Goal: Register for event/course

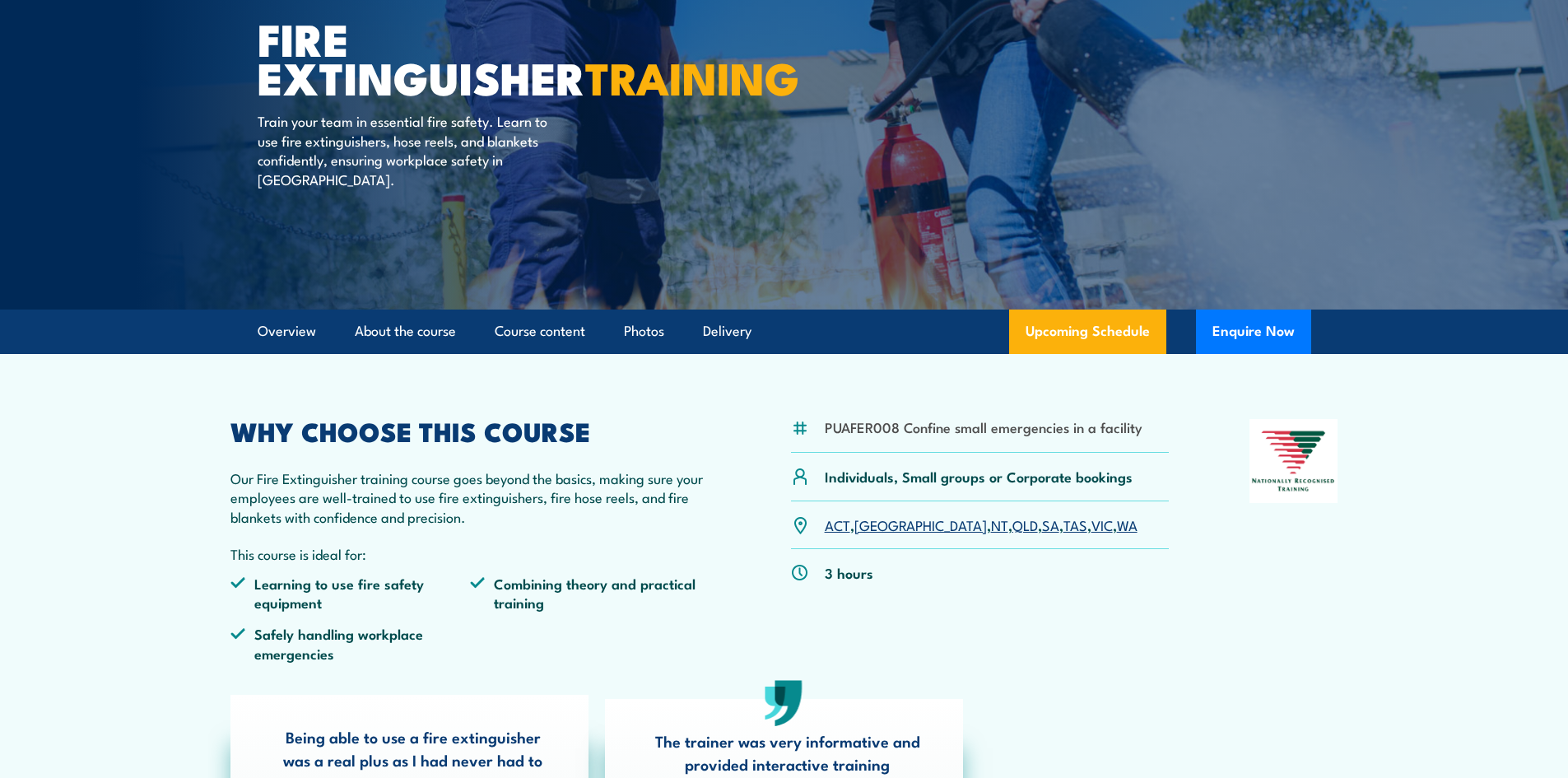
scroll to position [165, 0]
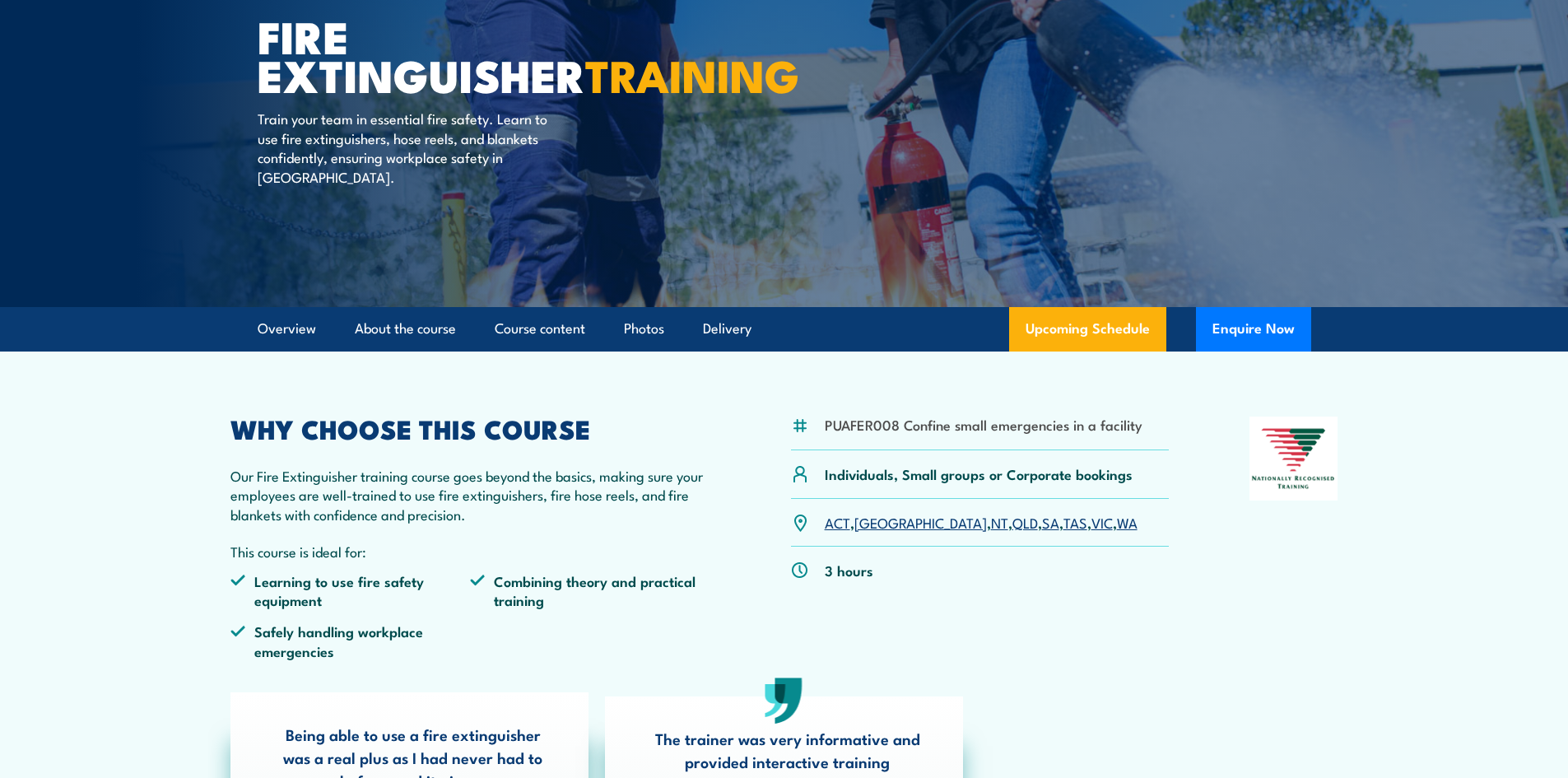
click at [1042, 524] on link "SA" at bounding box center [1050, 521] width 17 height 20
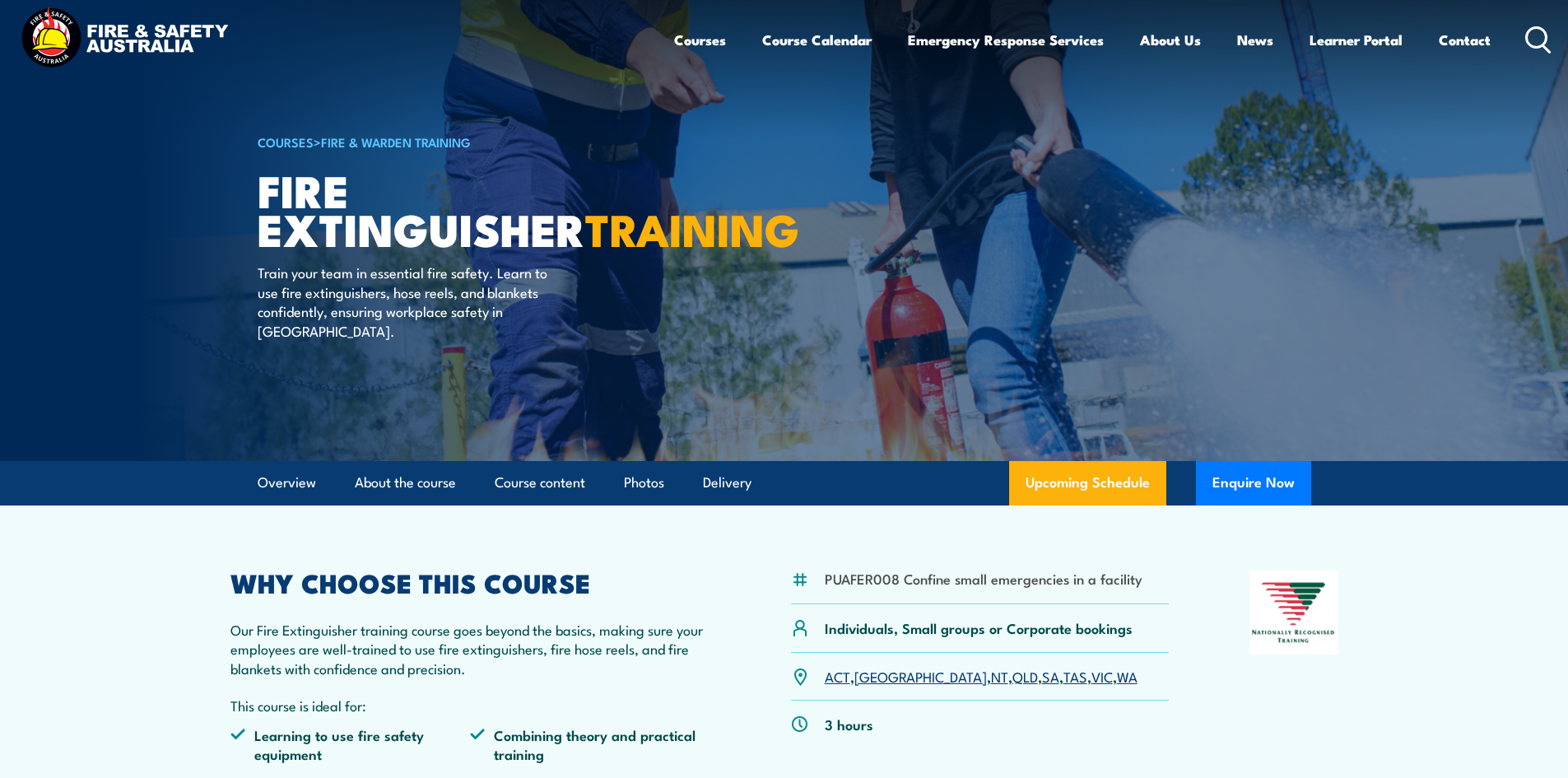
scroll to position [5, 0]
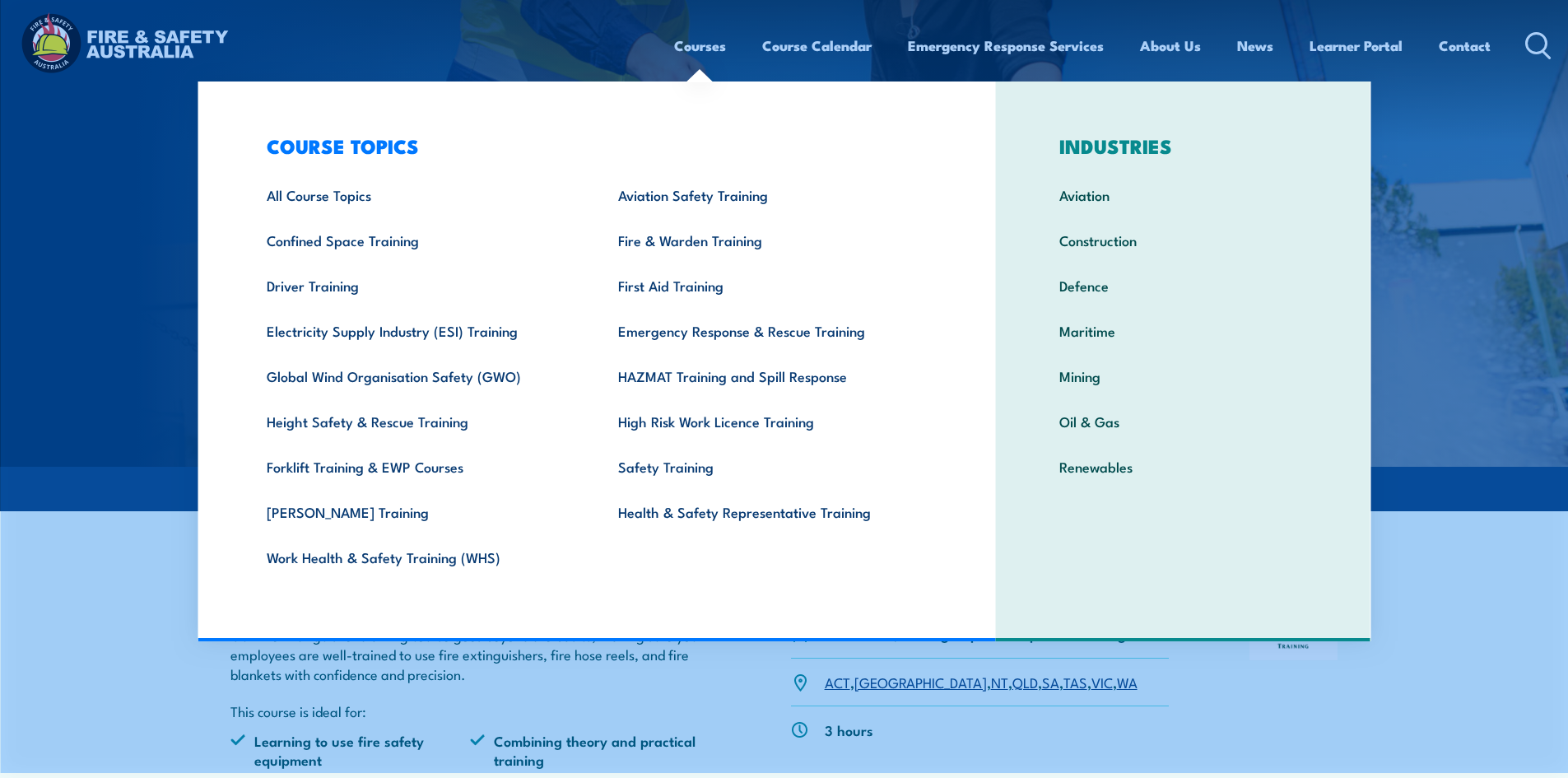
click at [704, 45] on link "Courses" at bounding box center [700, 45] width 52 height 43
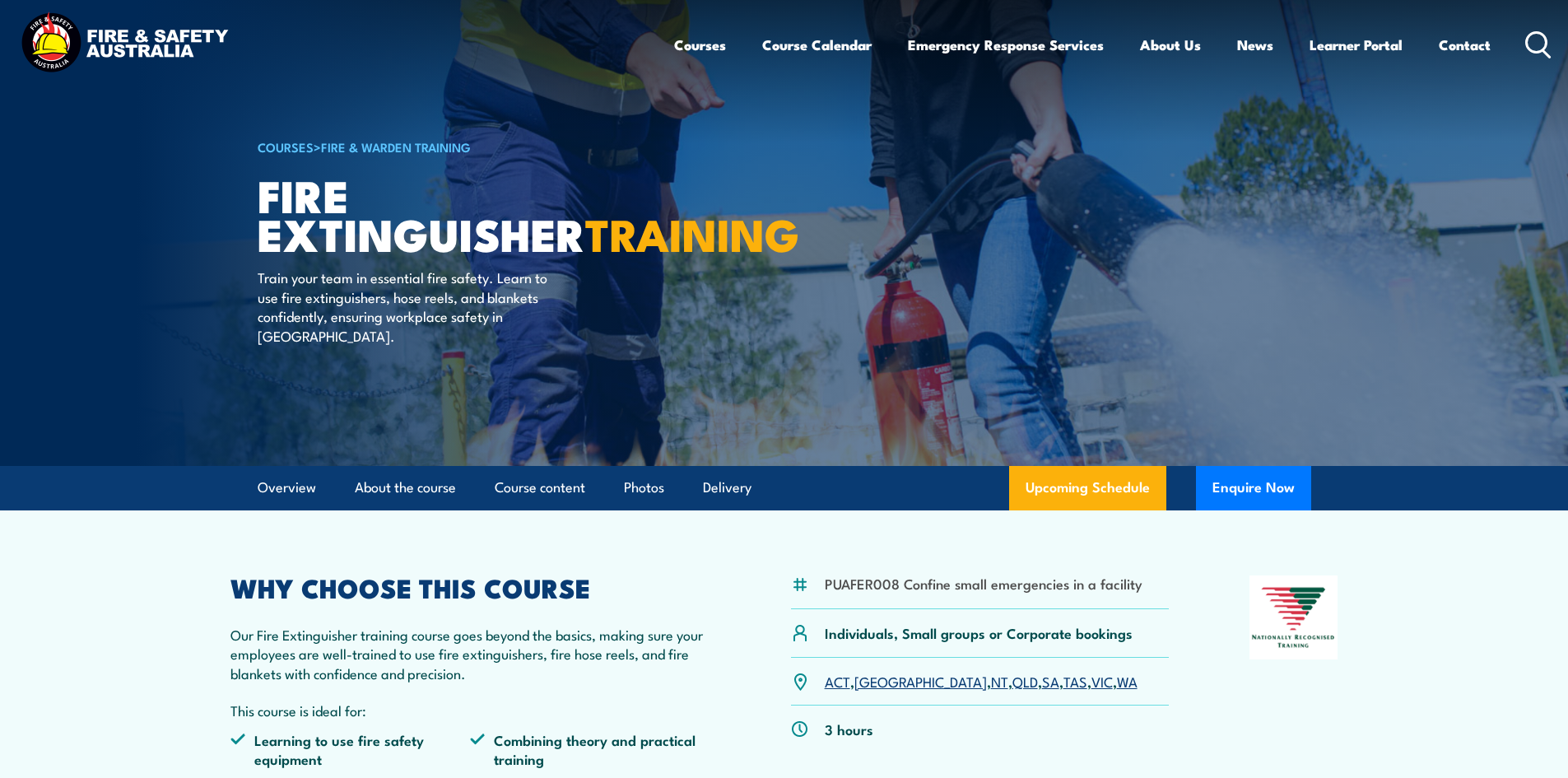
scroll to position [124, 0]
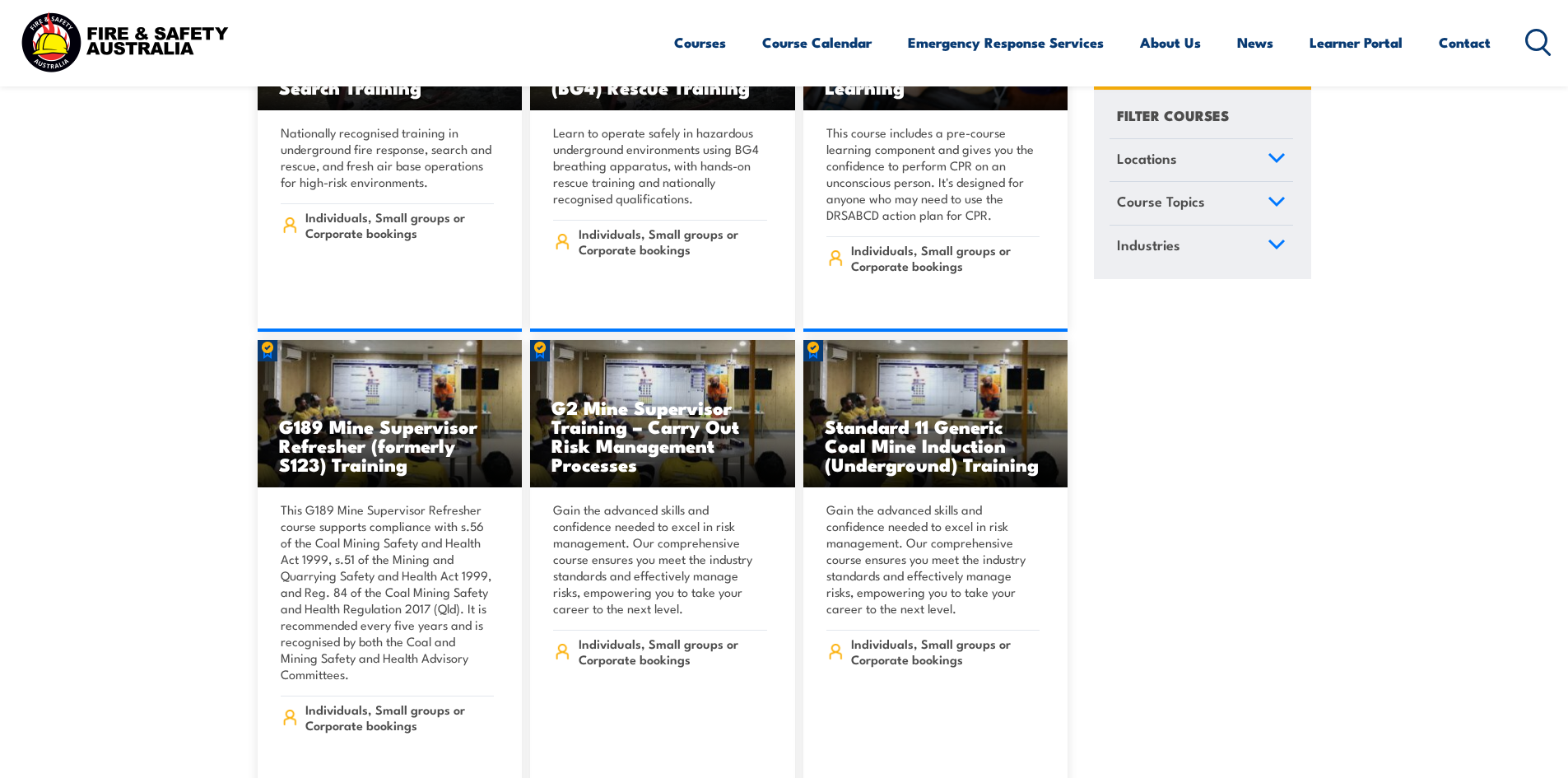
scroll to position [412, 0]
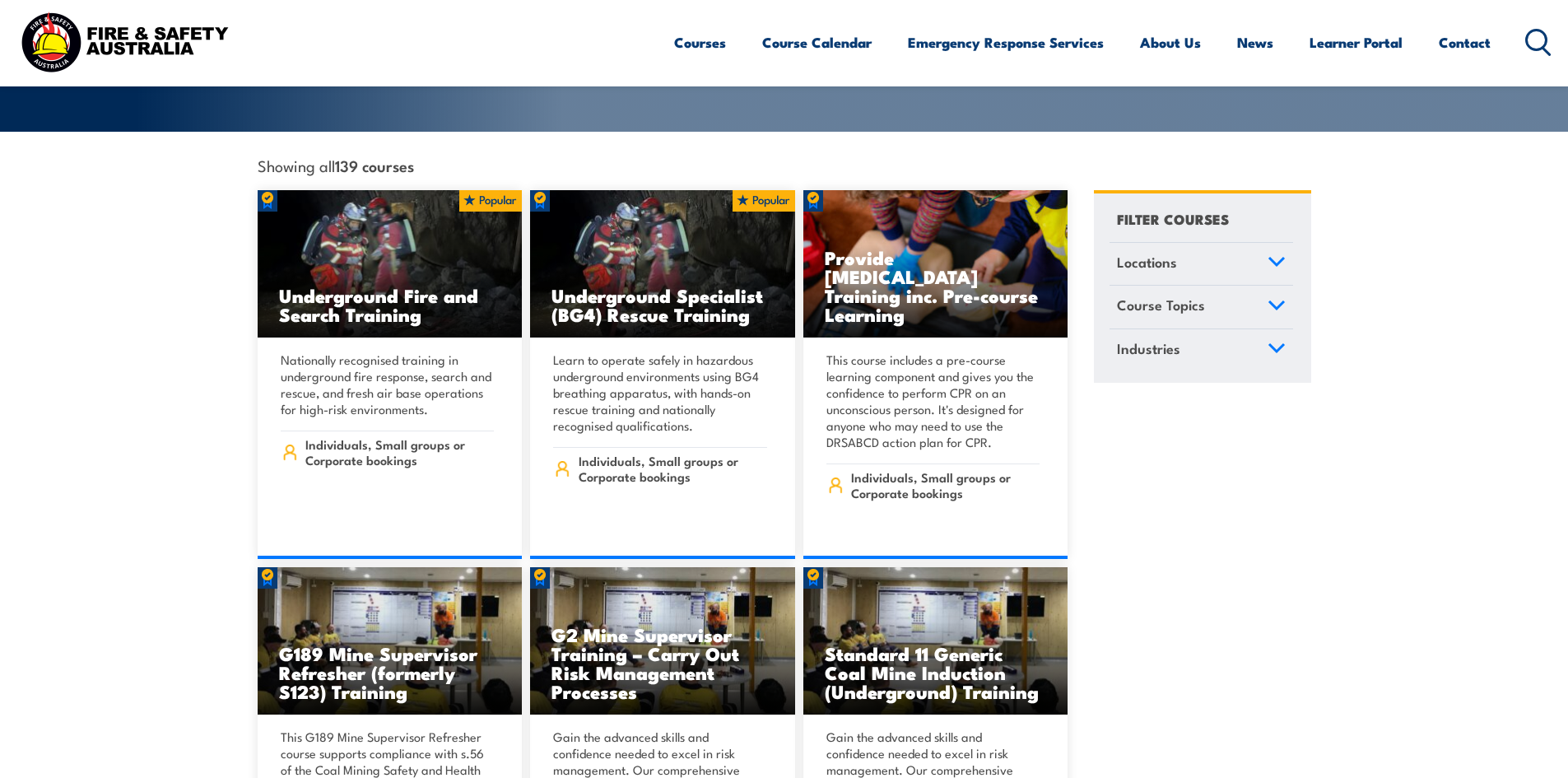
click at [1275, 257] on icon at bounding box center [1276, 262] width 18 height 11
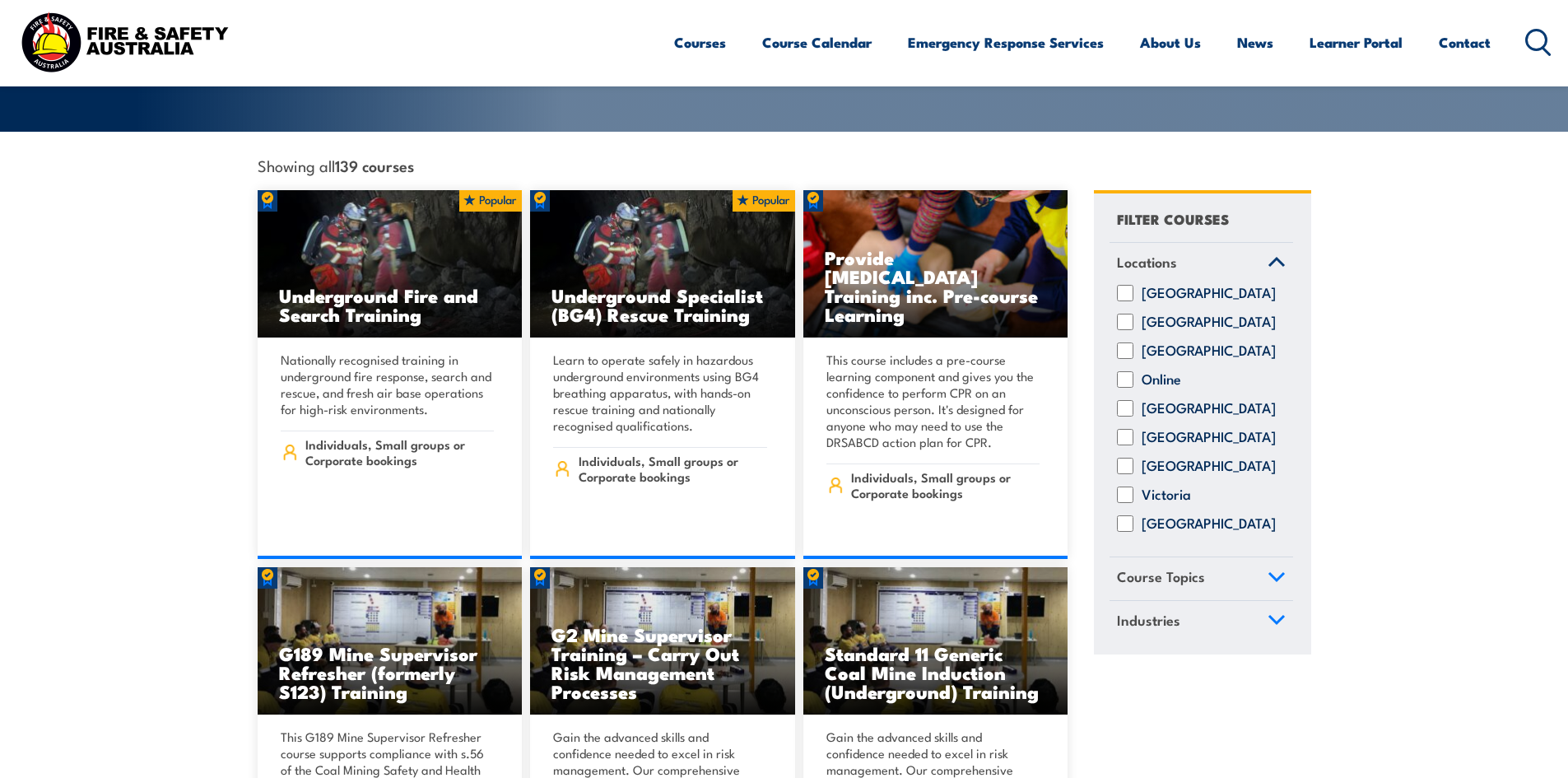
click at [1126, 431] on input "South Australia" at bounding box center [1125, 437] width 16 height 16
checkbox input "true"
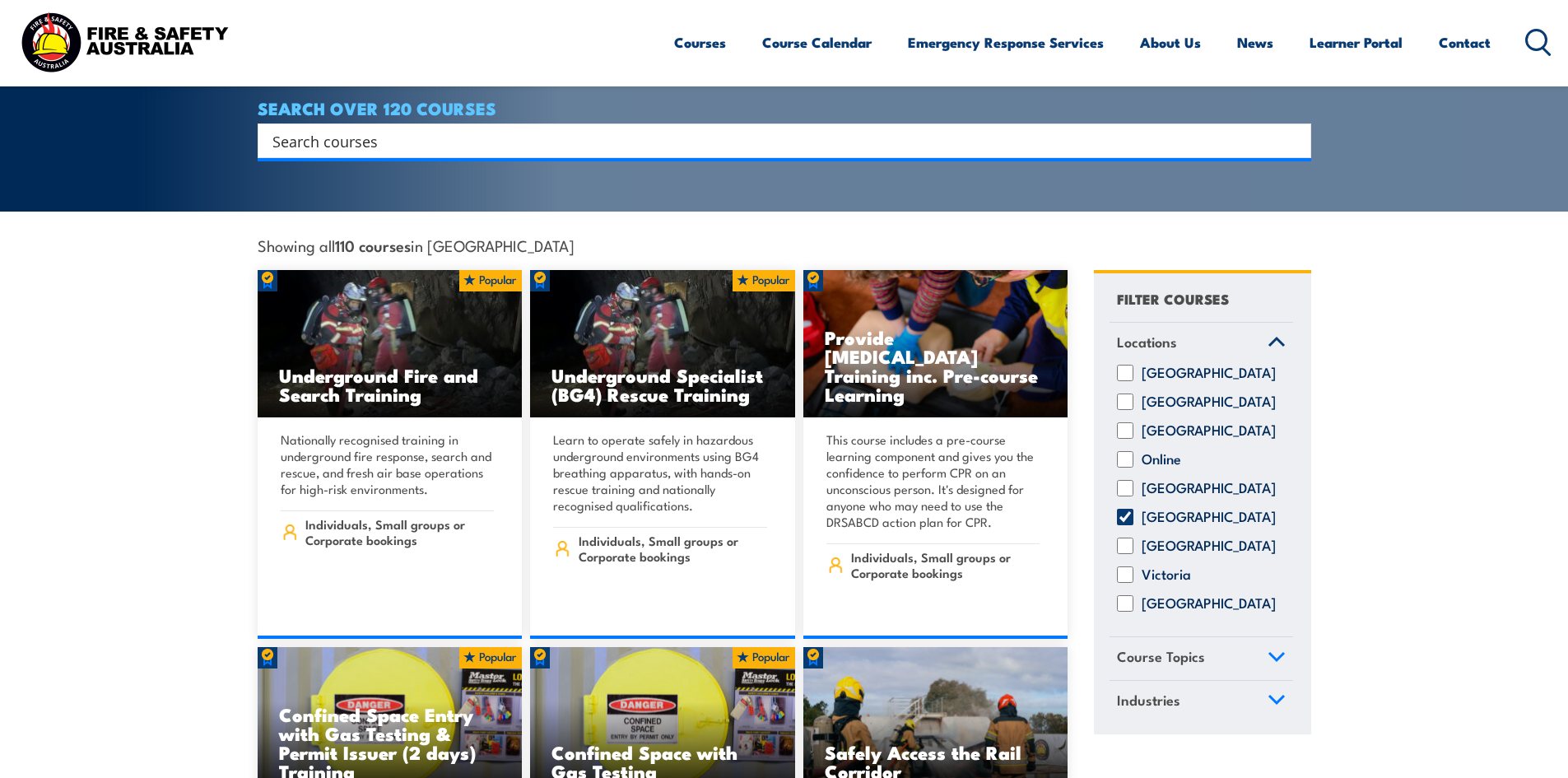
scroll to position [515, 0]
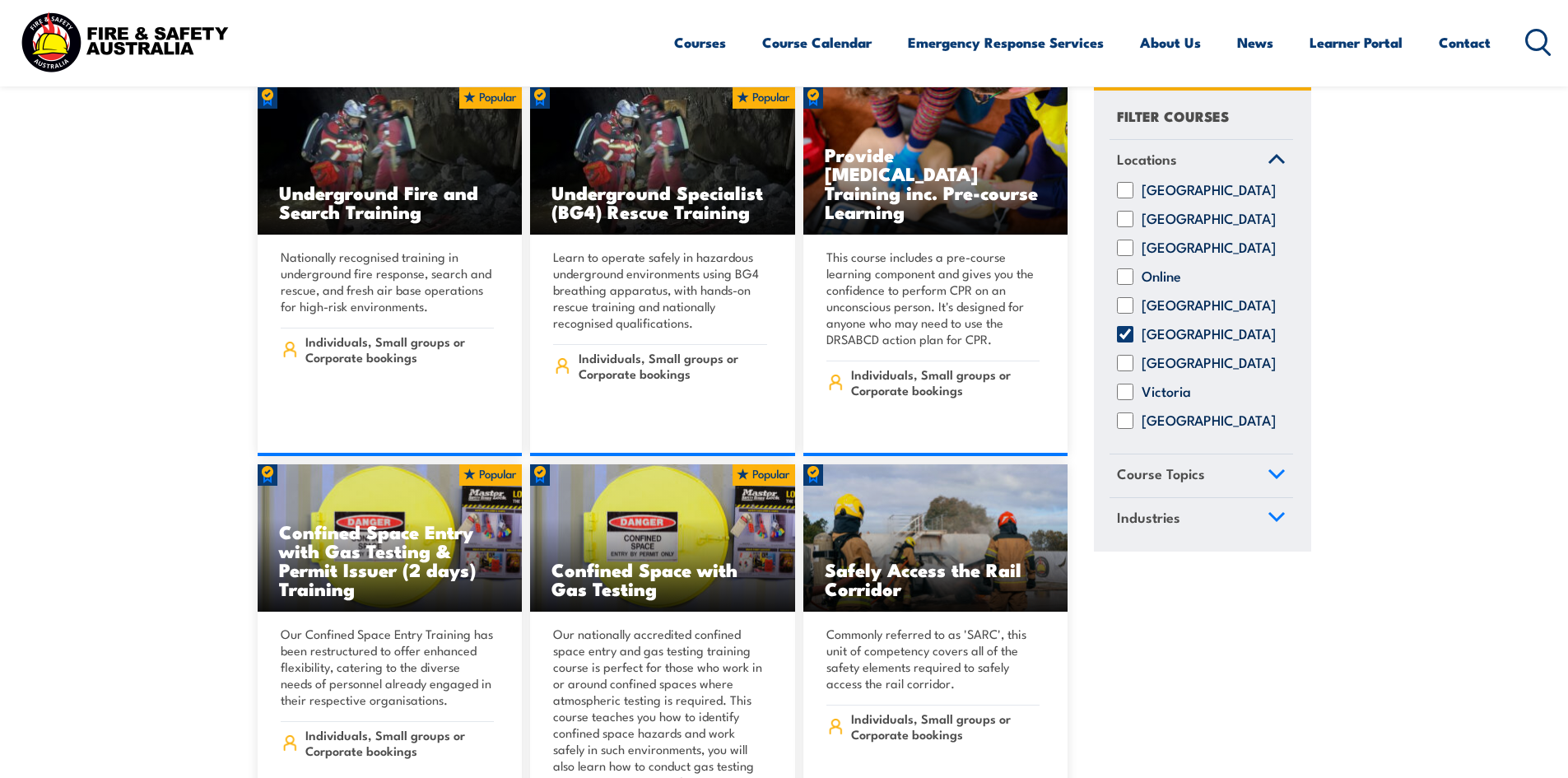
click at [1277, 477] on icon at bounding box center [1277, 473] width 15 height 8
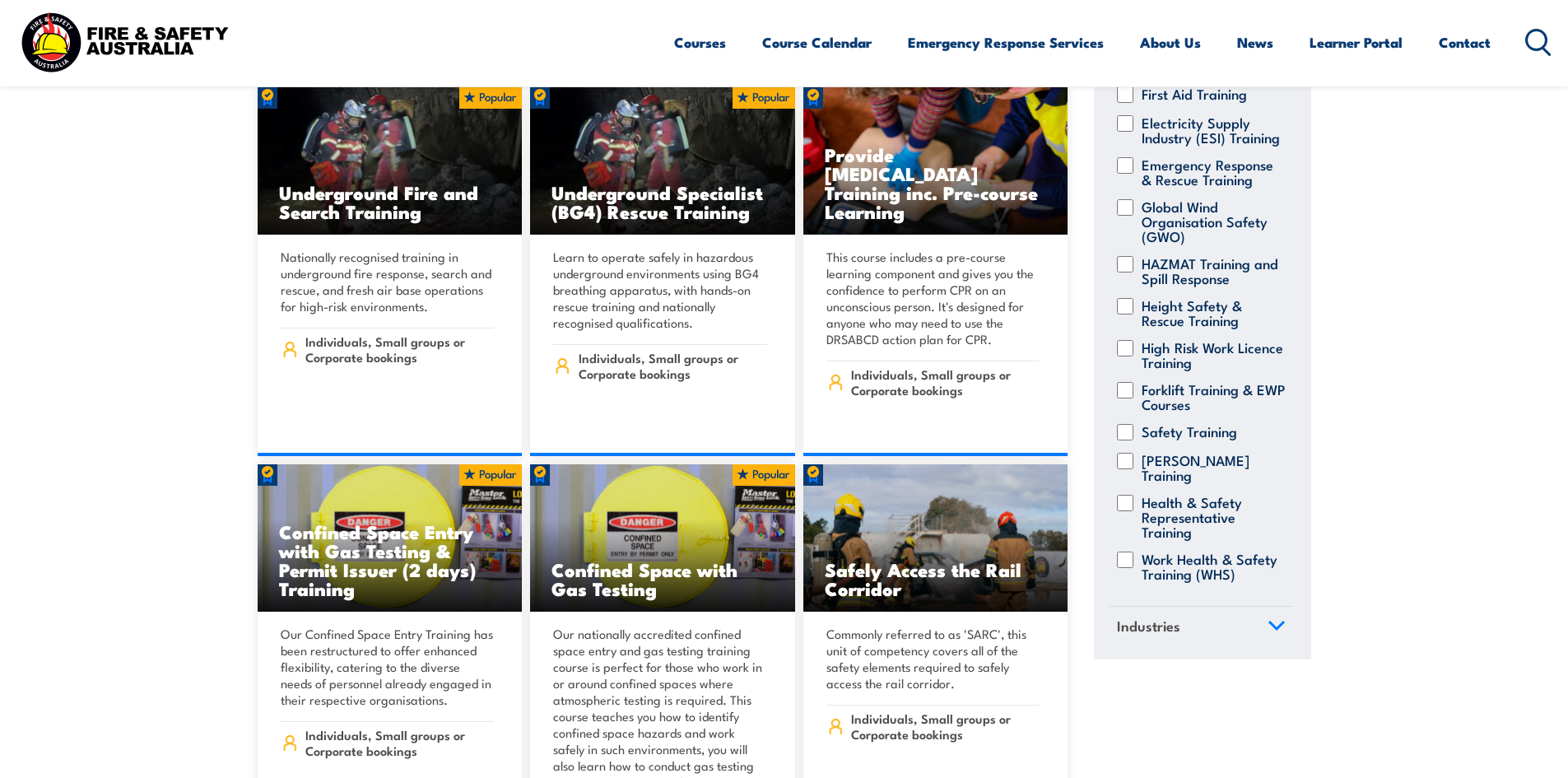
scroll to position [308, 0]
click at [1128, 552] on input "Work Health & Safety Training (WHS)" at bounding box center [1125, 559] width 16 height 16
checkbox input "true"
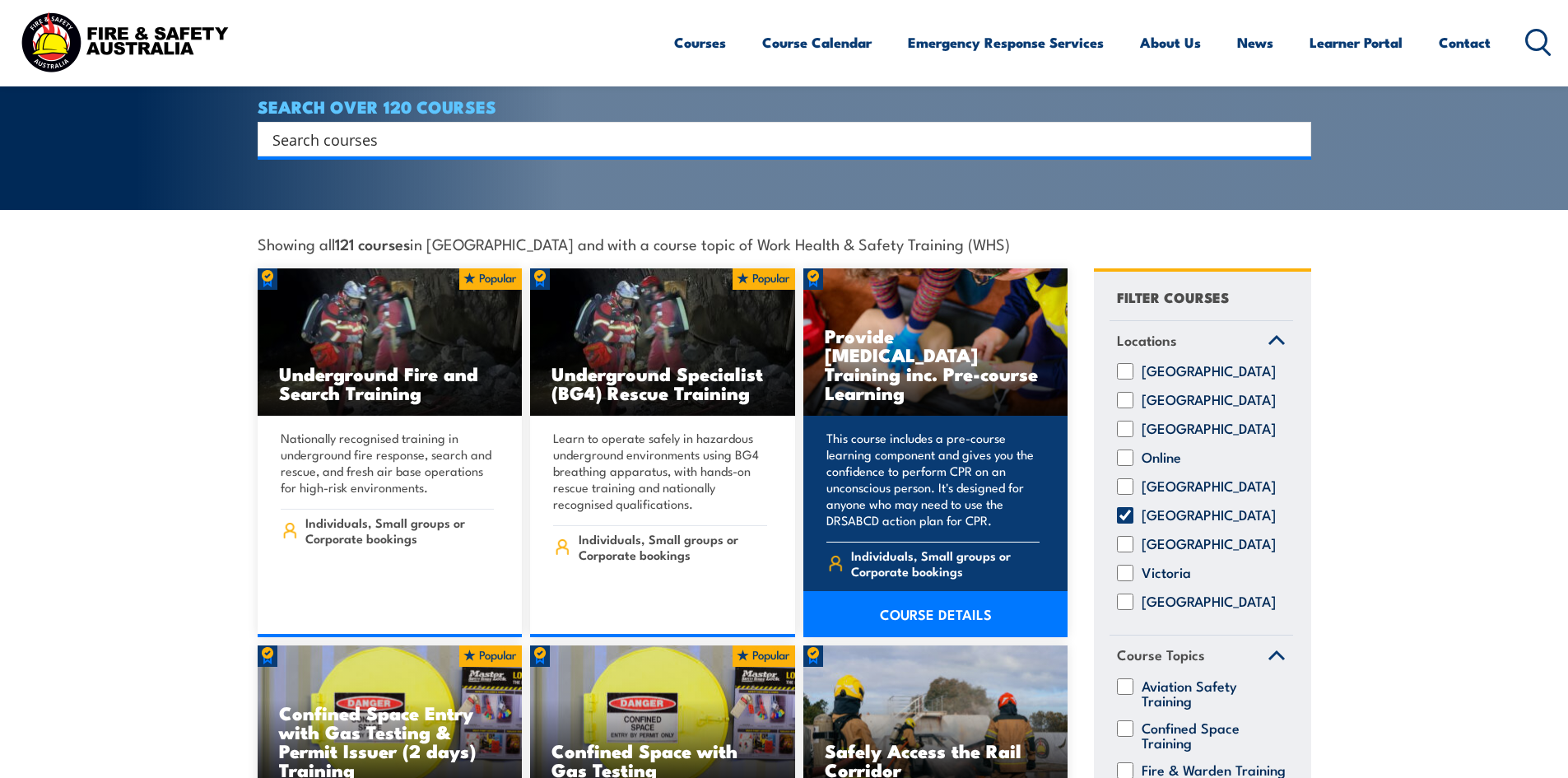
scroll to position [350, 0]
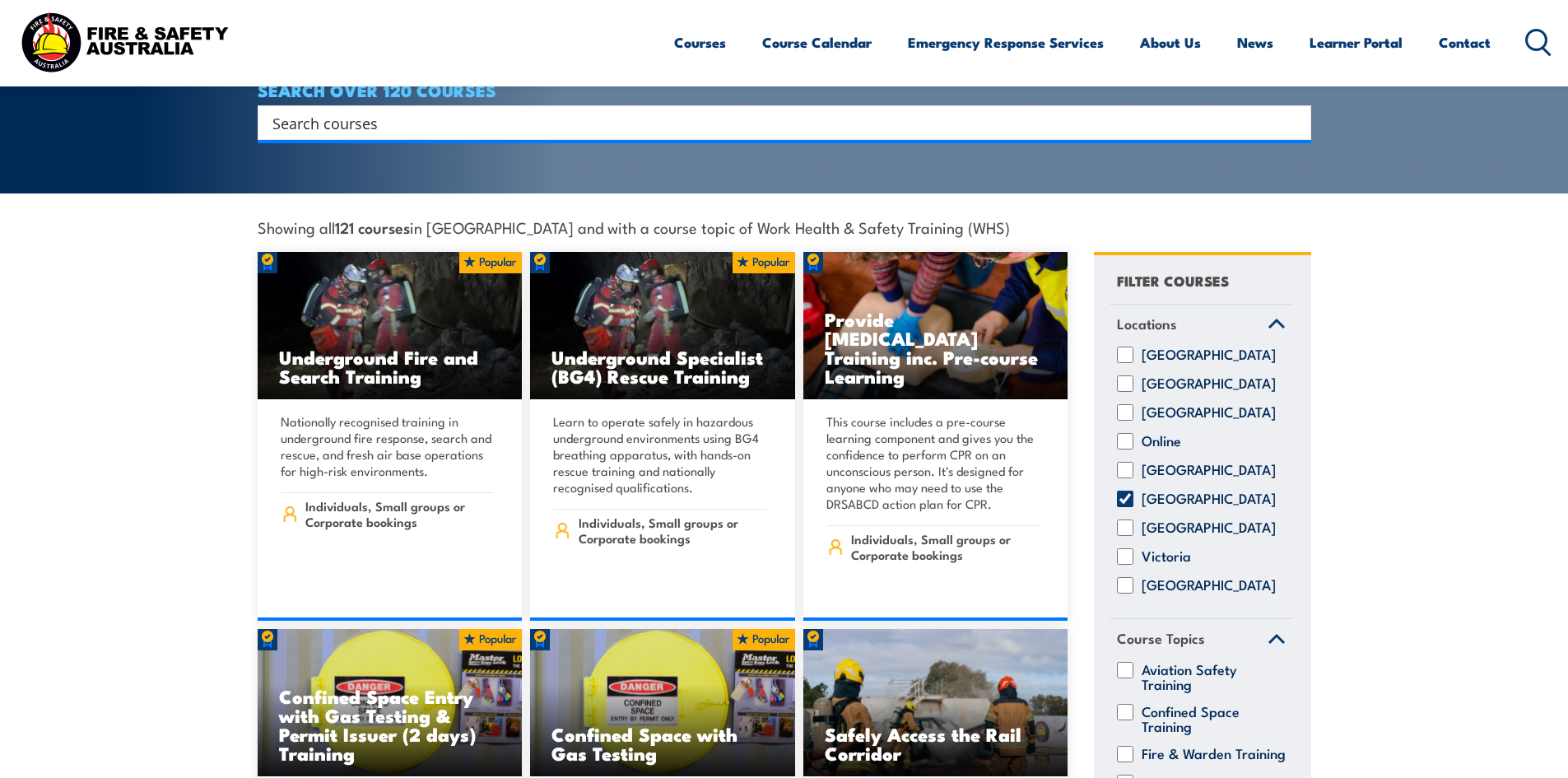
click at [1264, 313] on link "Locations" at bounding box center [1201, 325] width 184 height 42
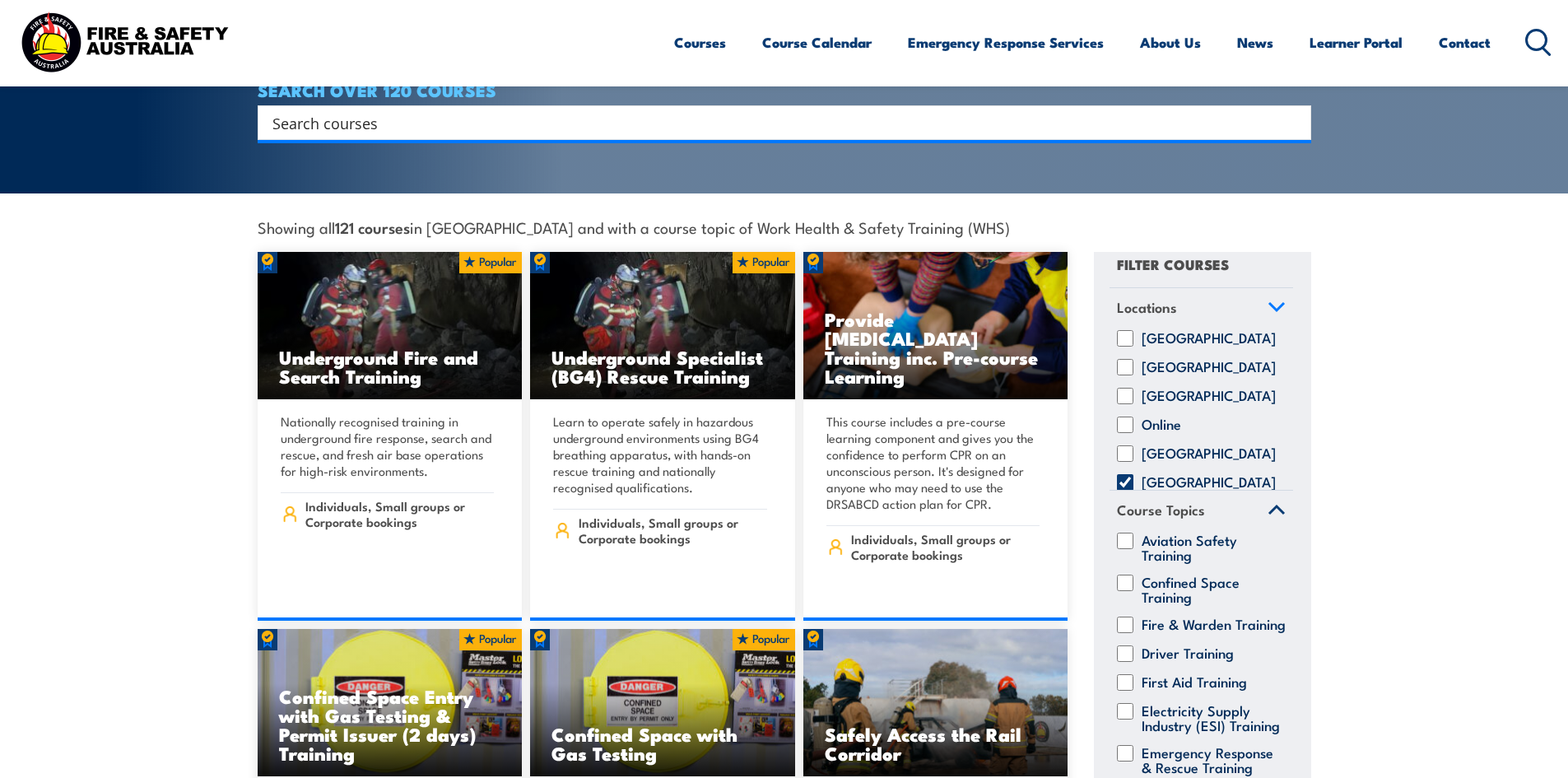
scroll to position [21, 0]
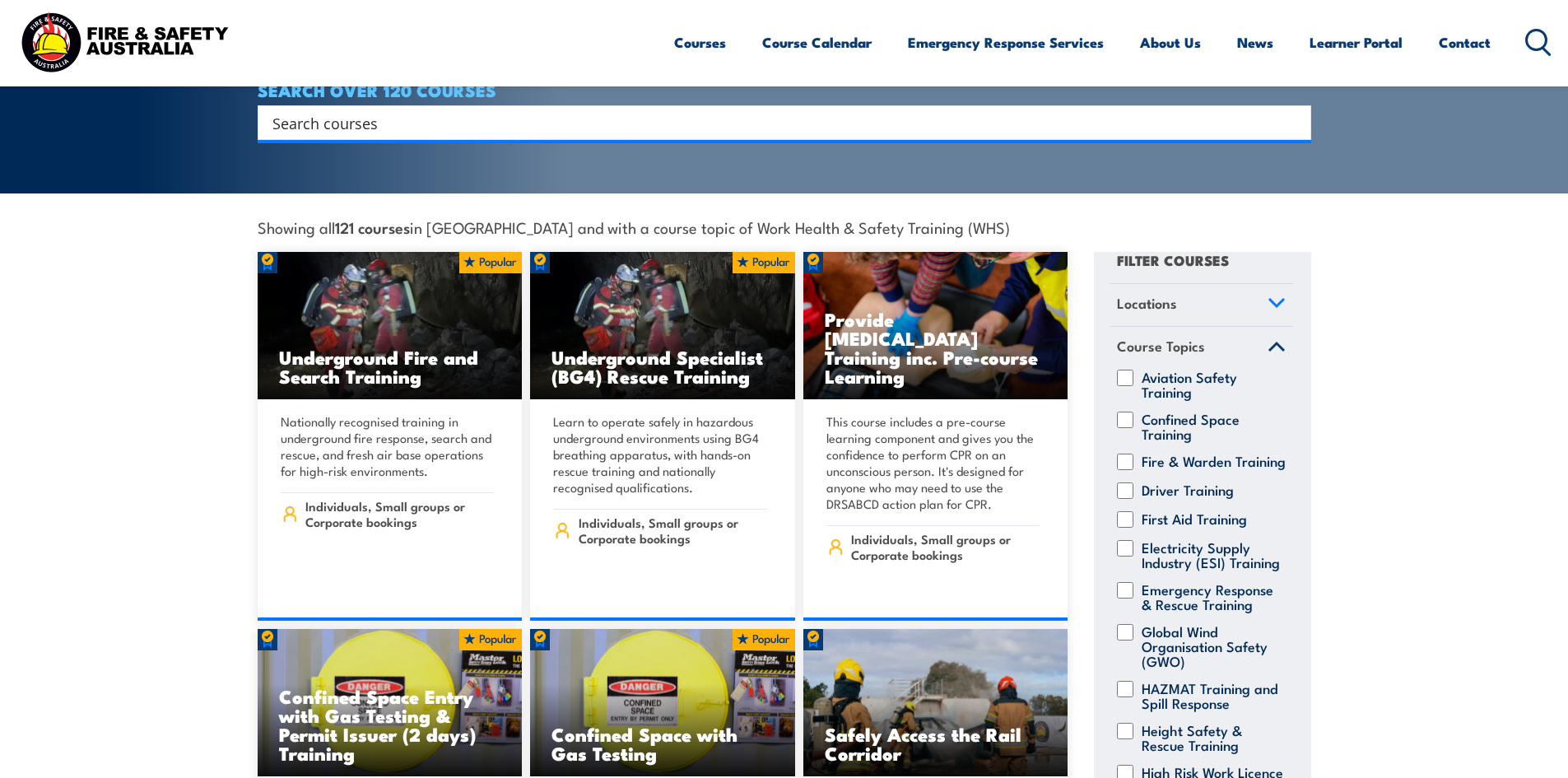
click at [1269, 343] on icon at bounding box center [1277, 347] width 15 height 8
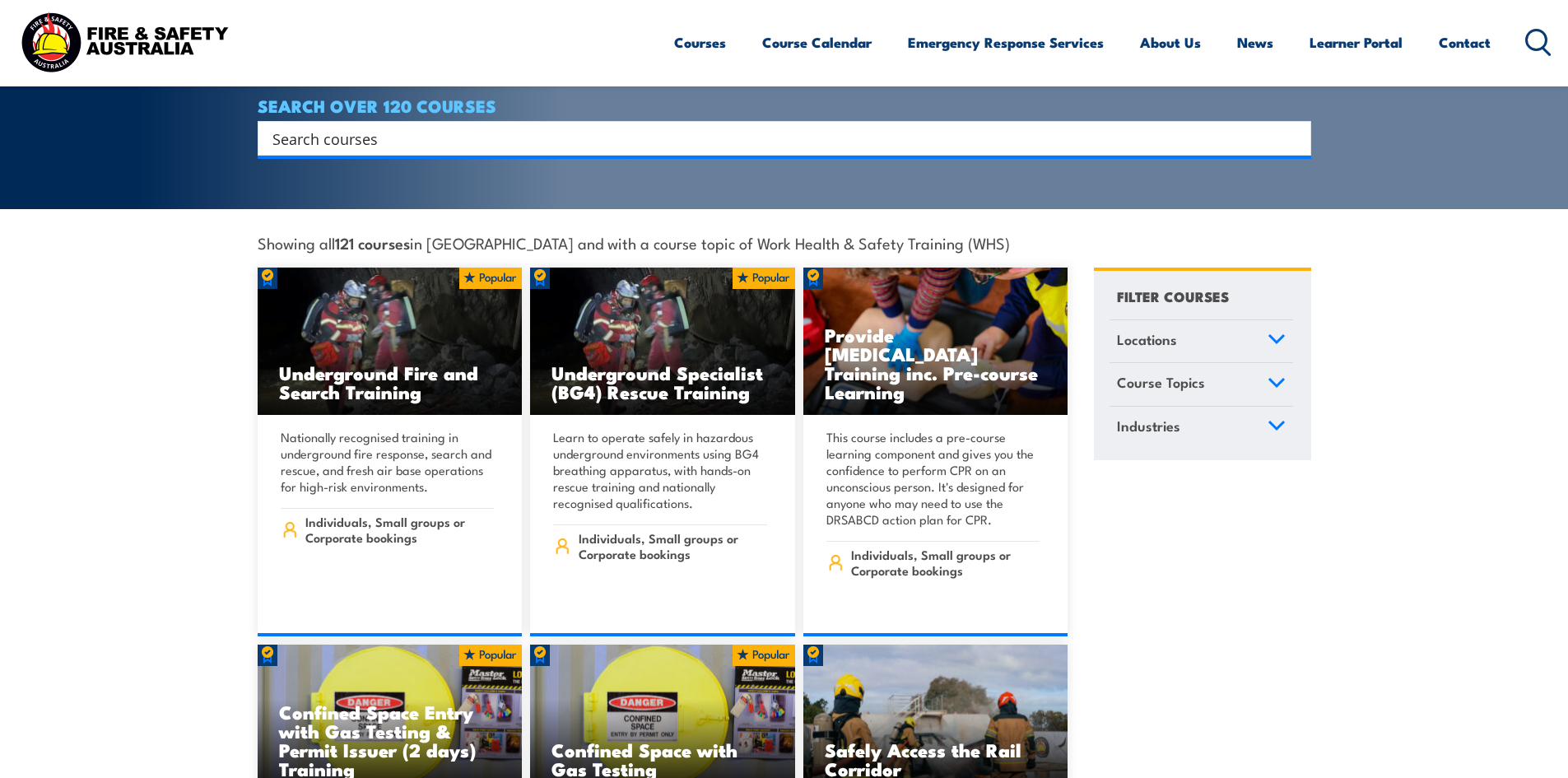
scroll to position [329, 0]
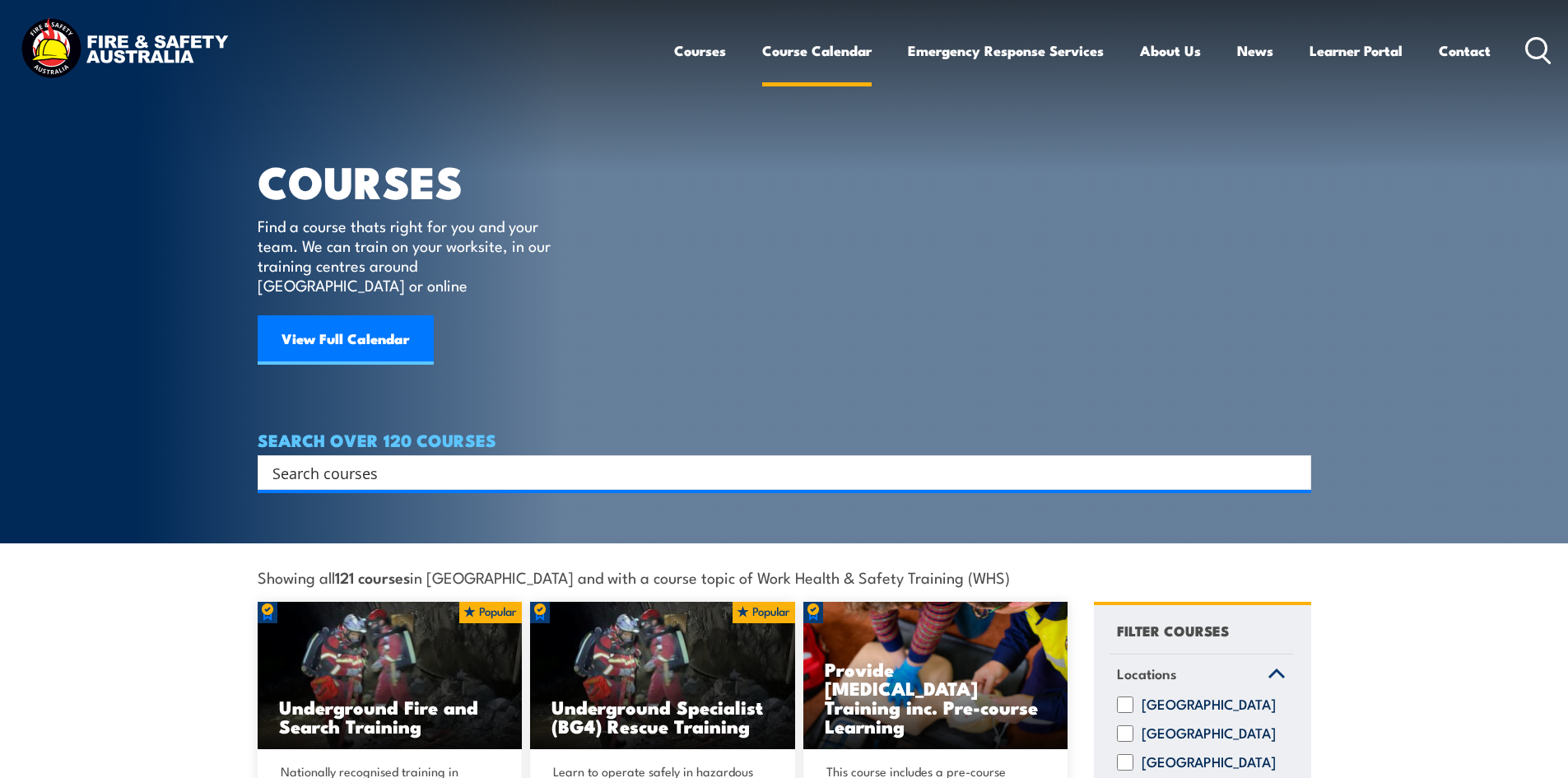
click at [801, 43] on link "Course Calendar" at bounding box center [817, 51] width 109 height 43
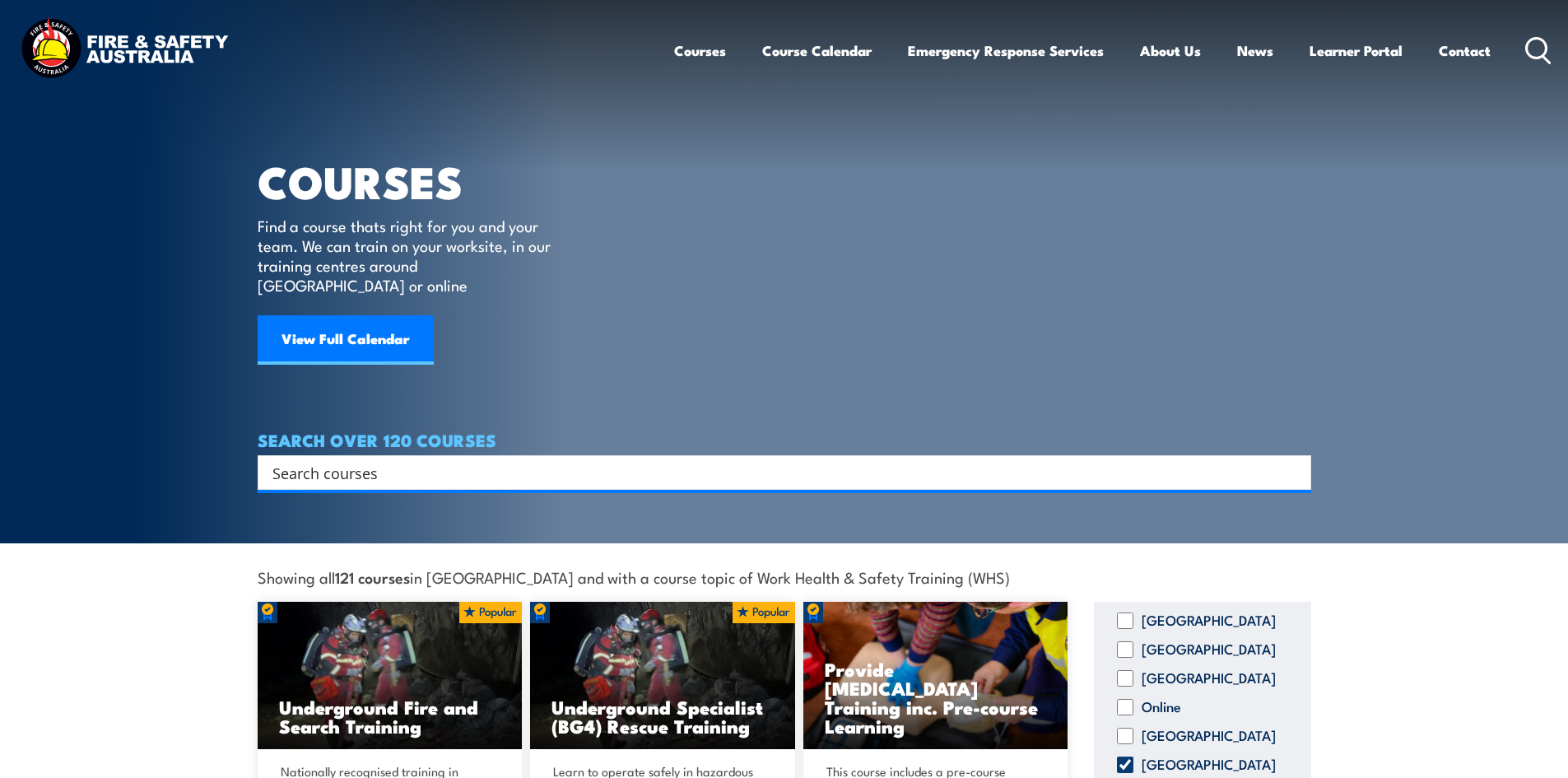
scroll to position [226, 0]
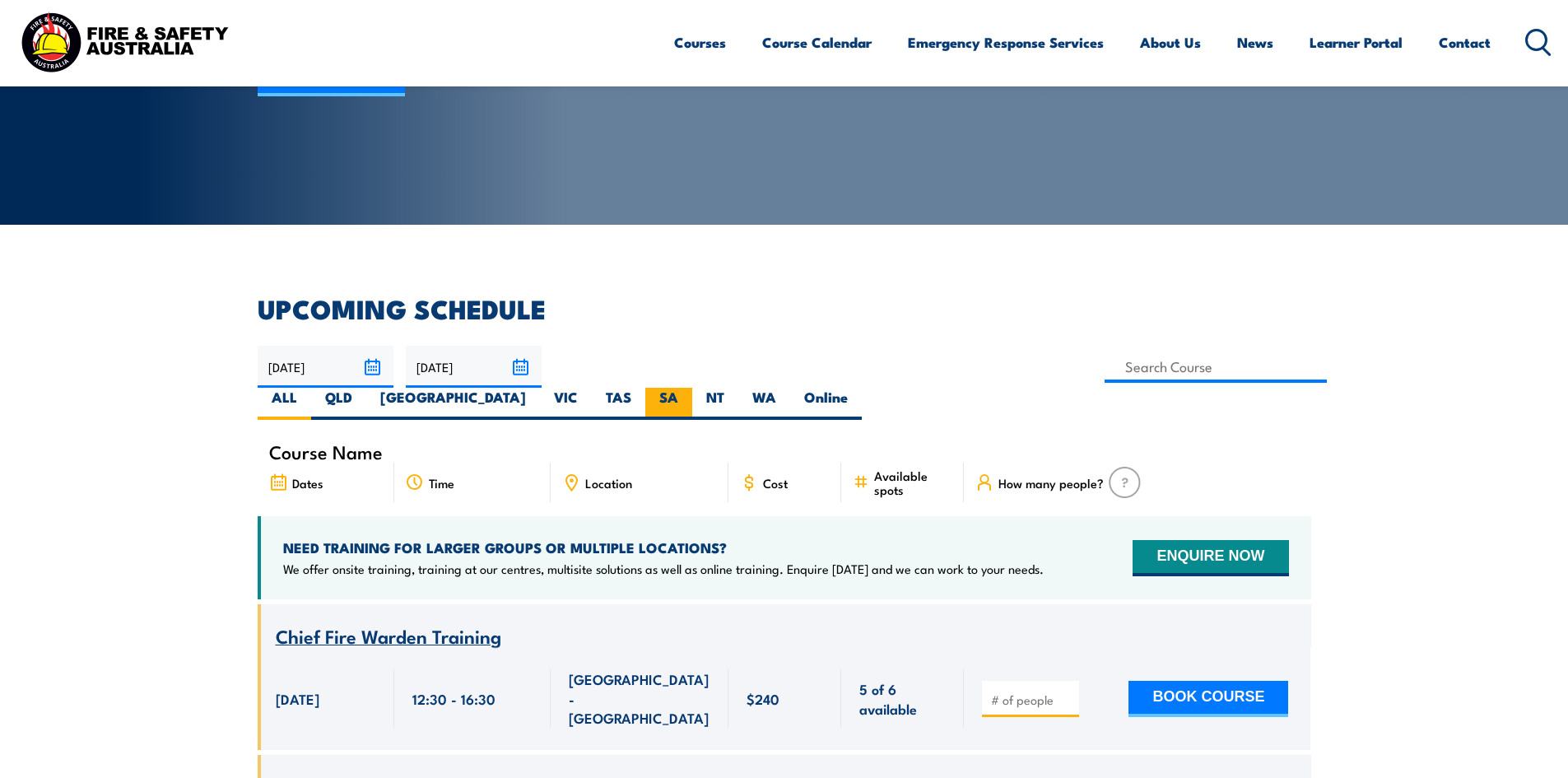
scroll to position [247, 0]
click at [692, 388] on label "SA" at bounding box center [668, 404] width 47 height 32
click at [689, 388] on input "SA" at bounding box center [683, 392] width 10 height 10
radio input "true"
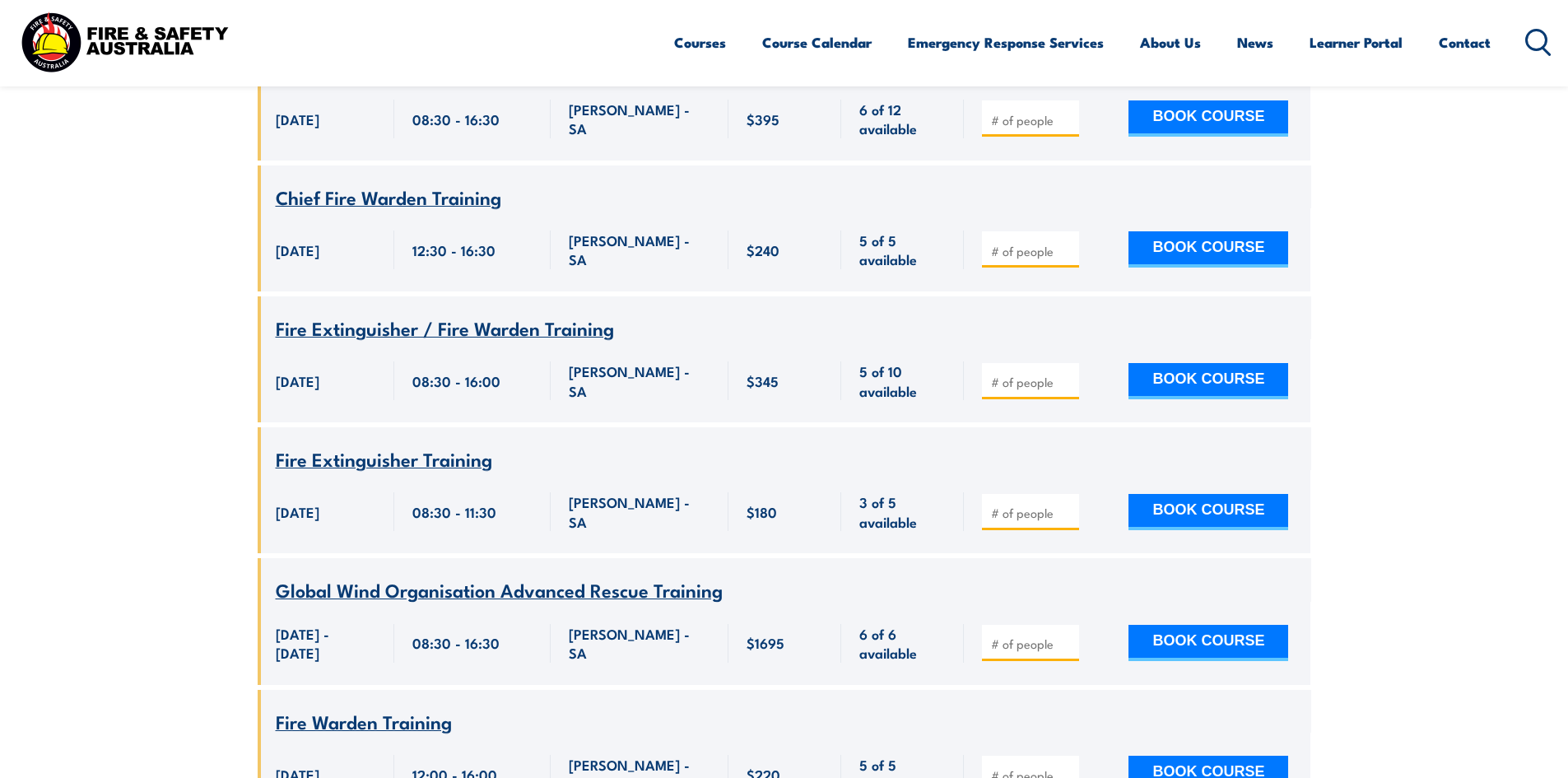
scroll to position [2264, 0]
